Goal: Information Seeking & Learning: Learn about a topic

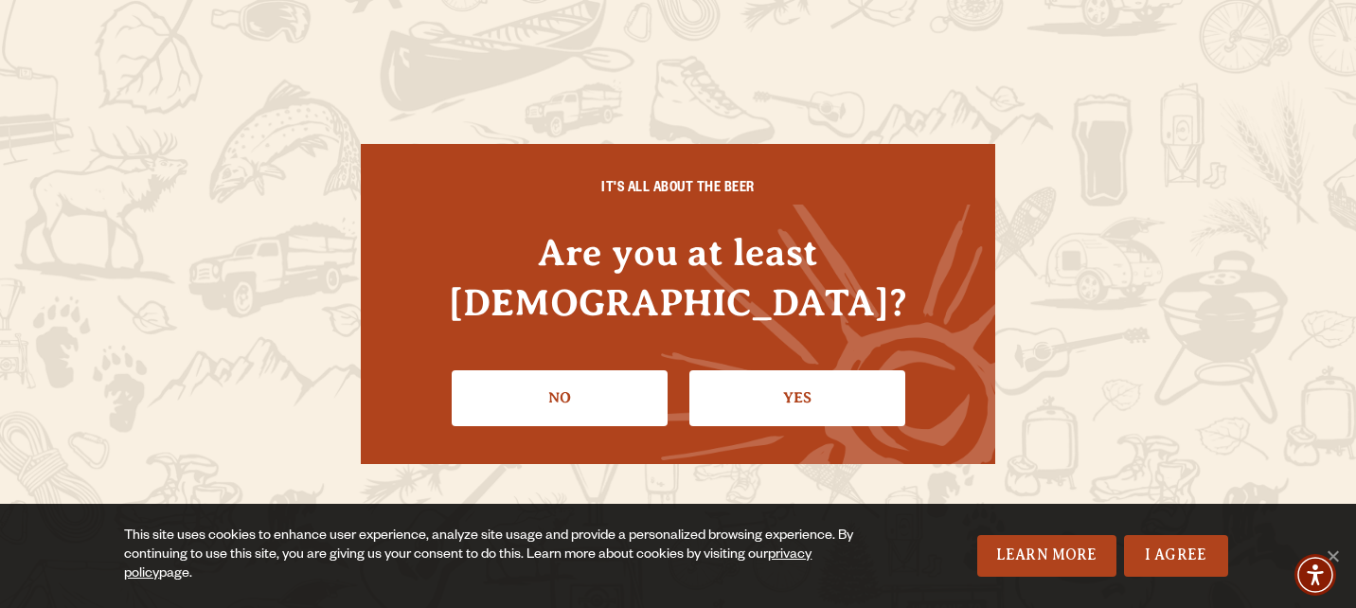
click at [774, 372] on link "Yes" at bounding box center [797, 397] width 216 height 55
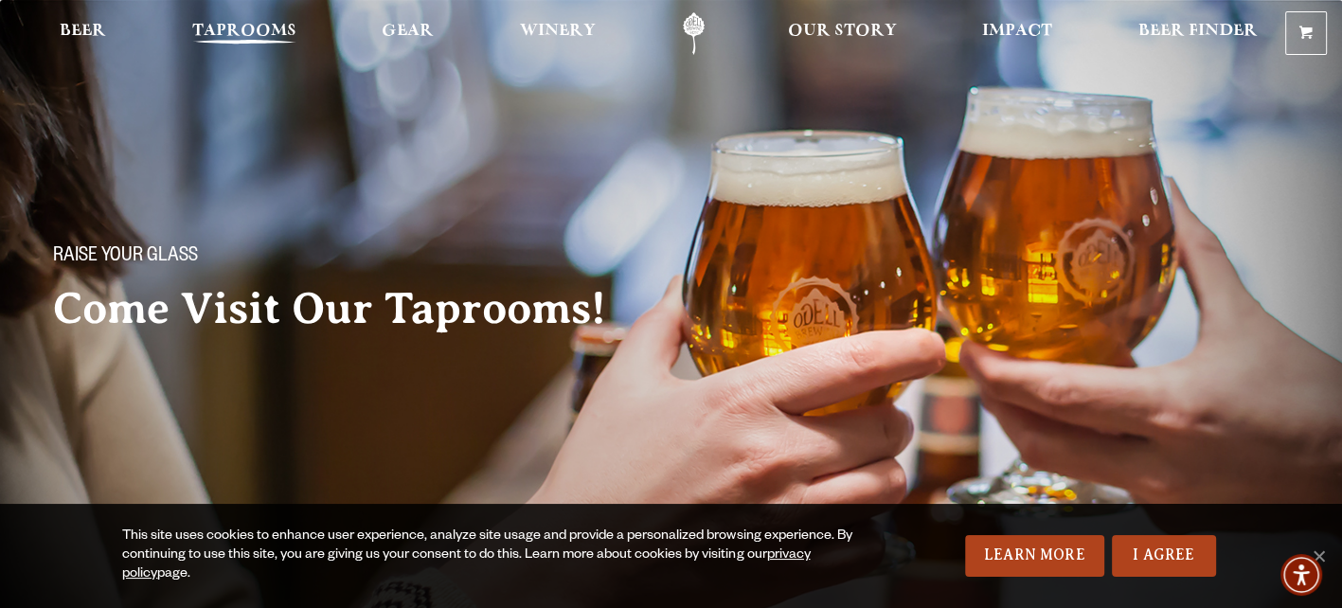
click at [276, 35] on span "Taprooms" at bounding box center [244, 31] width 104 height 15
click at [240, 27] on span "Taprooms" at bounding box center [244, 31] width 104 height 15
click at [243, 33] on span "Taprooms" at bounding box center [244, 31] width 104 height 15
click at [1169, 560] on link "I Agree" at bounding box center [1164, 556] width 104 height 42
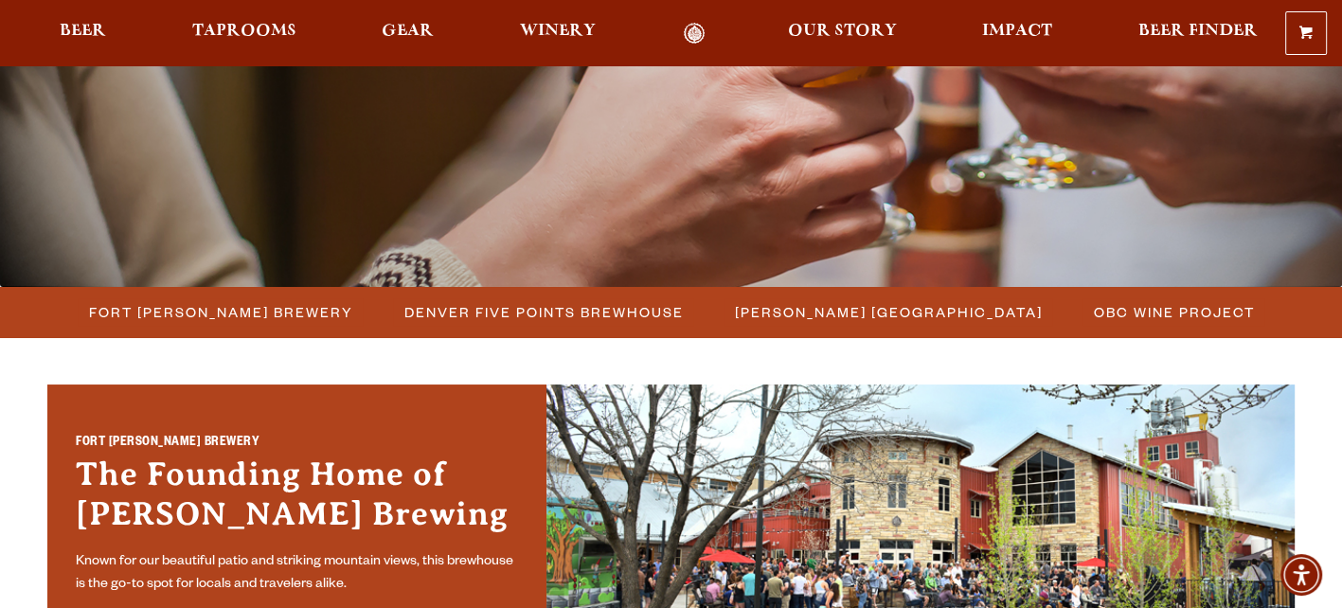
scroll to position [379, 0]
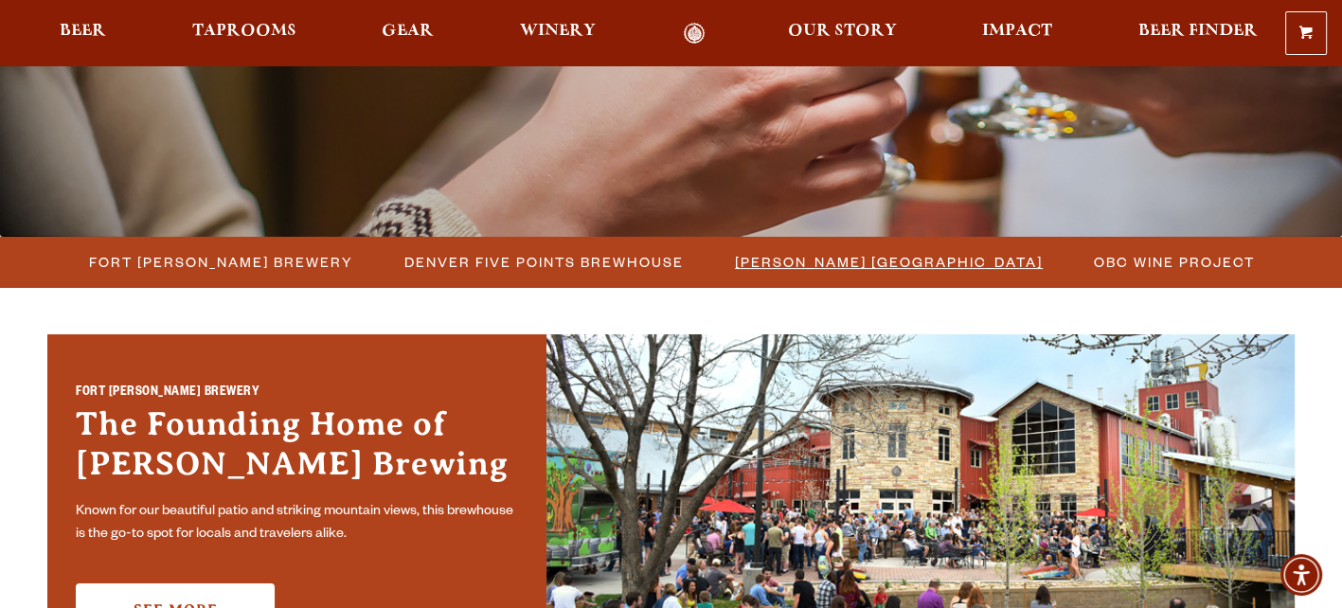
click at [879, 262] on span "[PERSON_NAME] [GEOGRAPHIC_DATA]" at bounding box center [889, 261] width 308 height 27
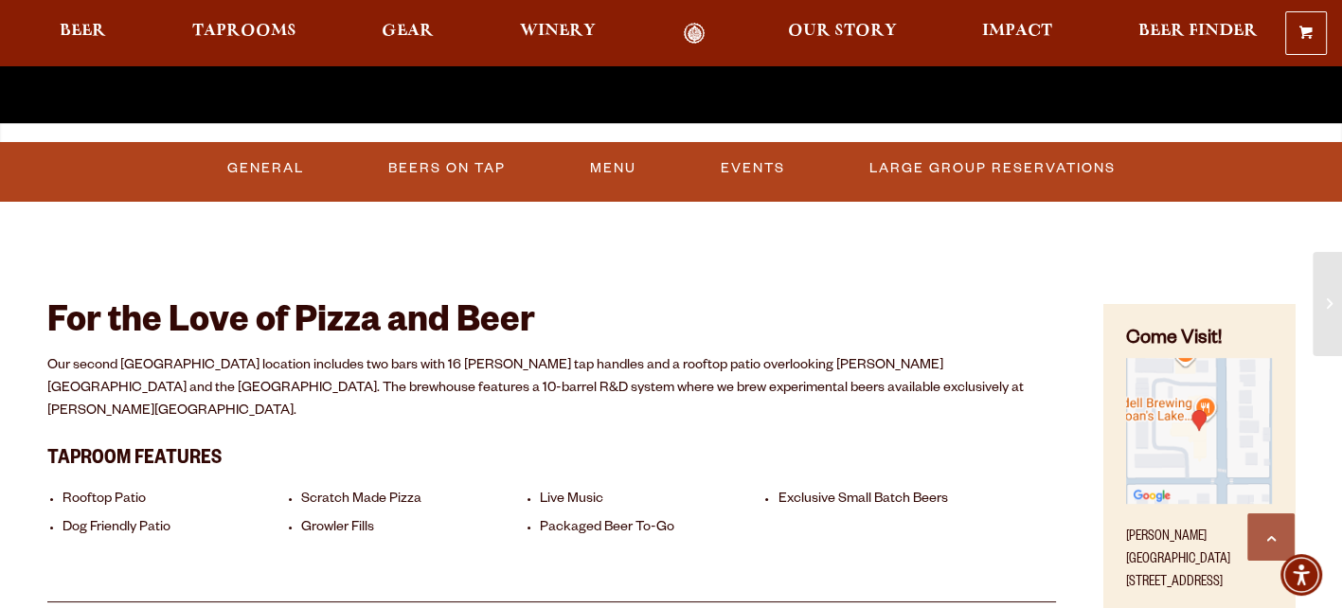
scroll to position [473, 0]
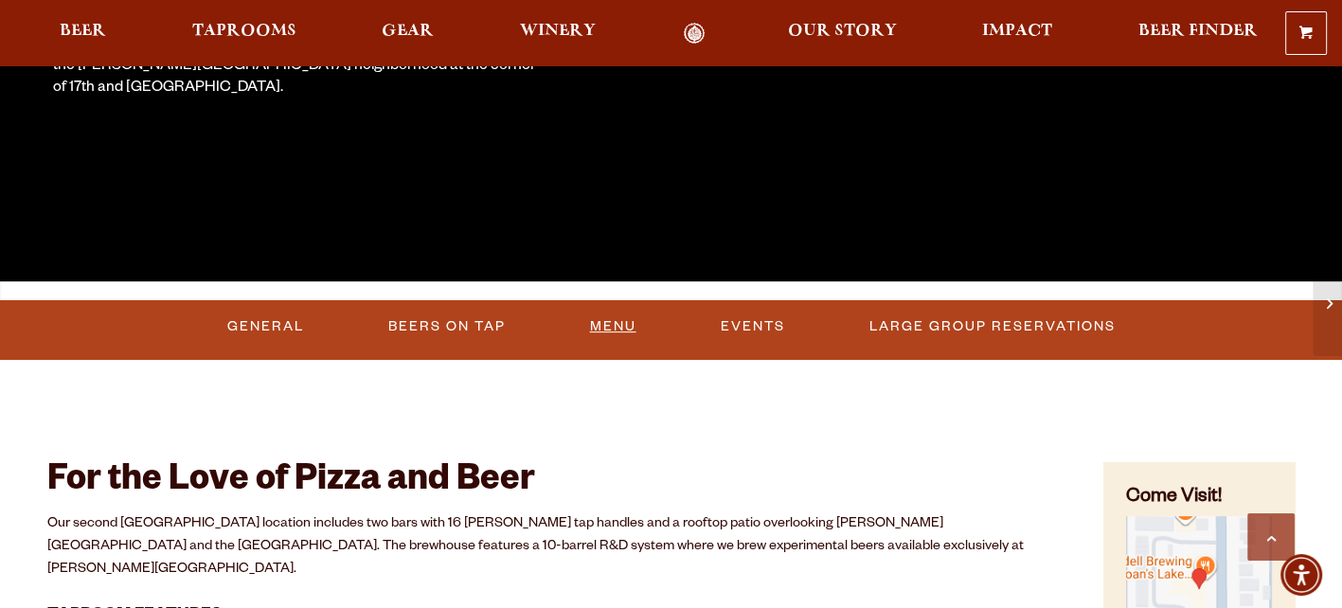
click at [634, 318] on link "Menu" at bounding box center [613, 327] width 62 height 44
click at [393, 320] on link "Beers On Tap" at bounding box center [435, 327] width 133 height 44
click at [491, 318] on link "Beers On Tap" at bounding box center [452, 327] width 167 height 44
click at [492, 317] on link "Beers On Tap" at bounding box center [452, 327] width 167 height 44
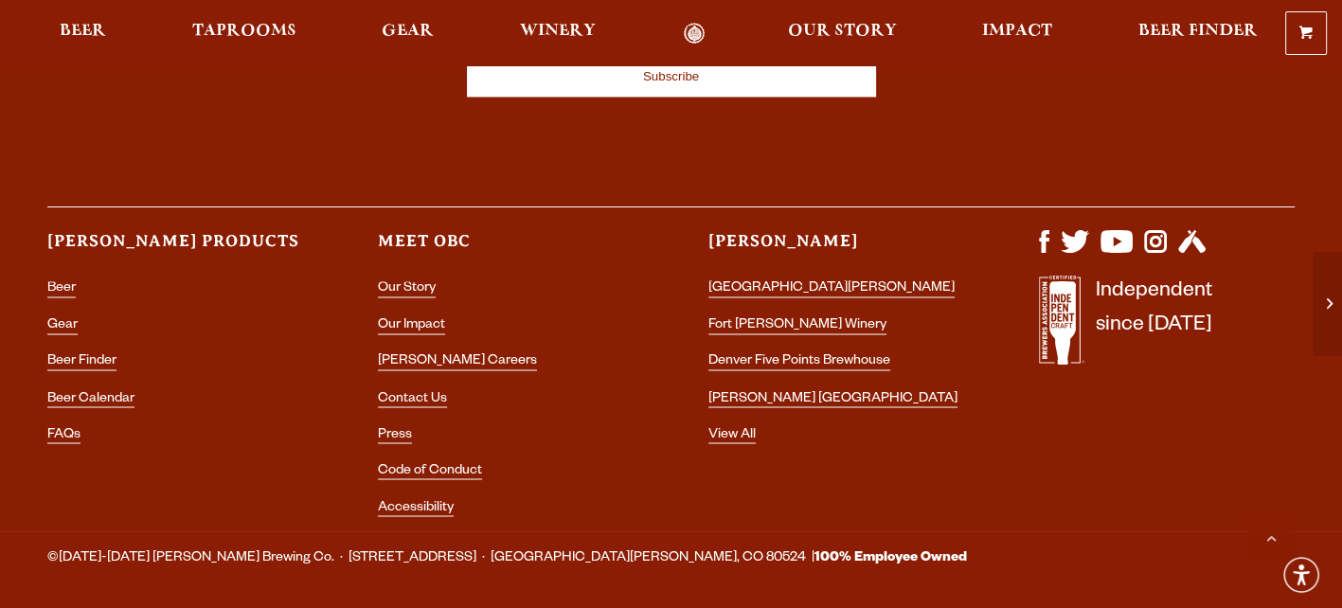
scroll to position [3026, 0]
